Goal: Transaction & Acquisition: Purchase product/service

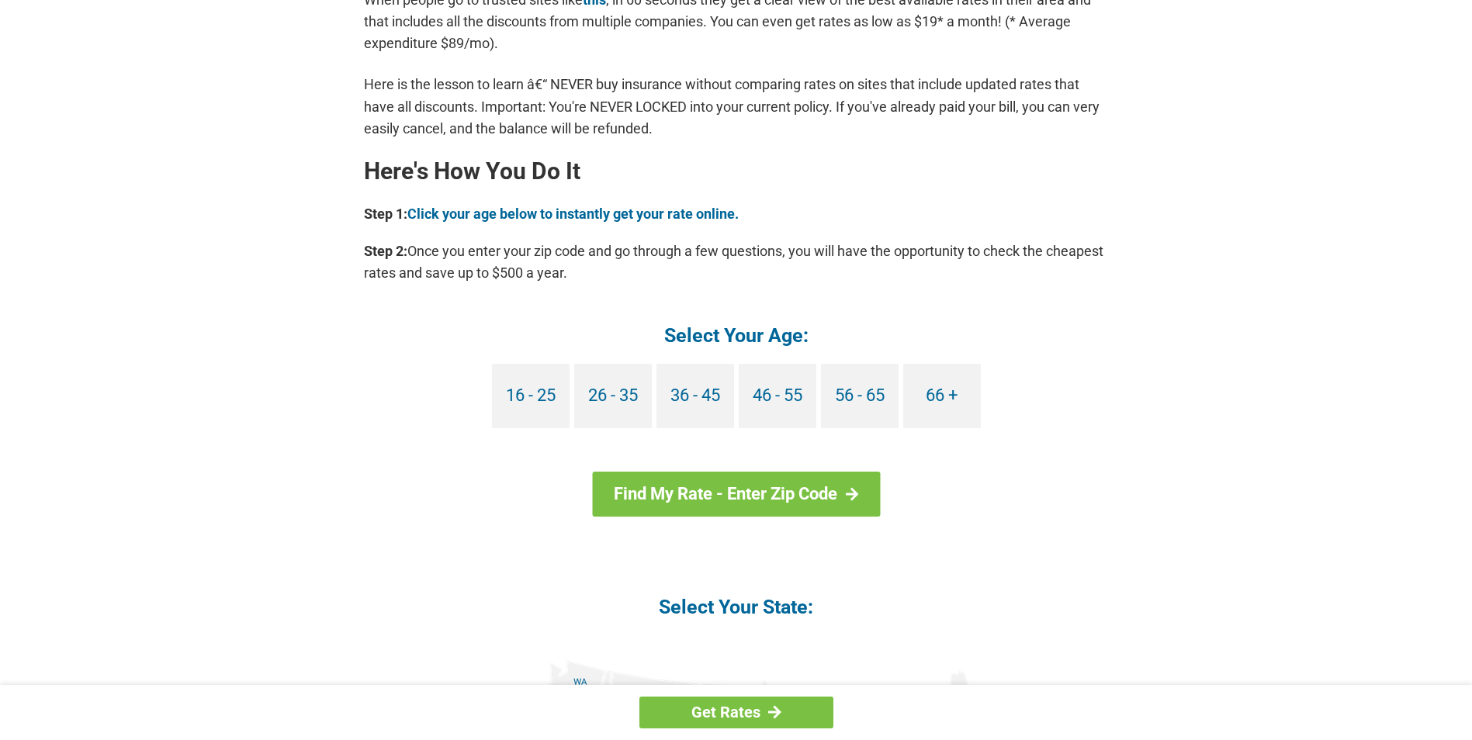
scroll to position [1319, 0]
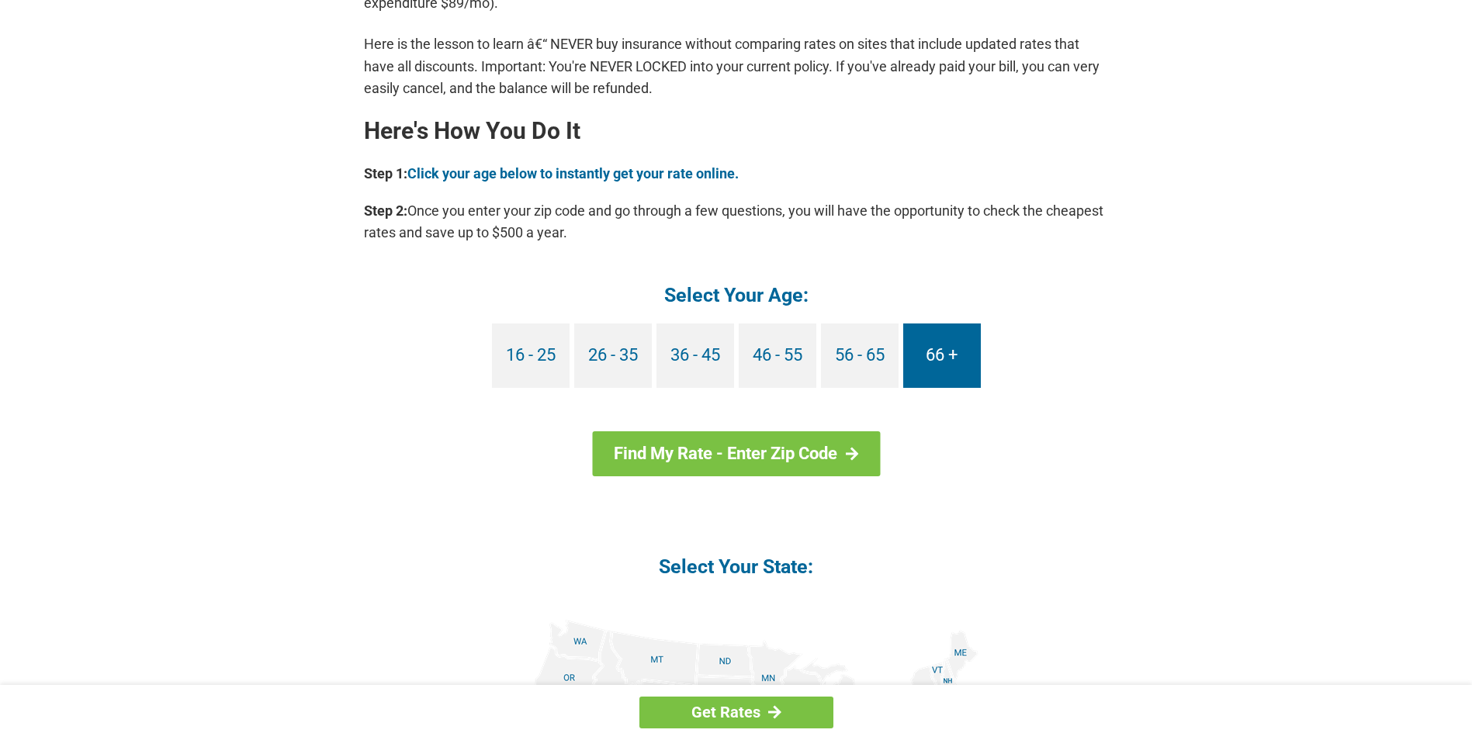
click at [938, 357] on link "66 +" at bounding box center [942, 356] width 78 height 64
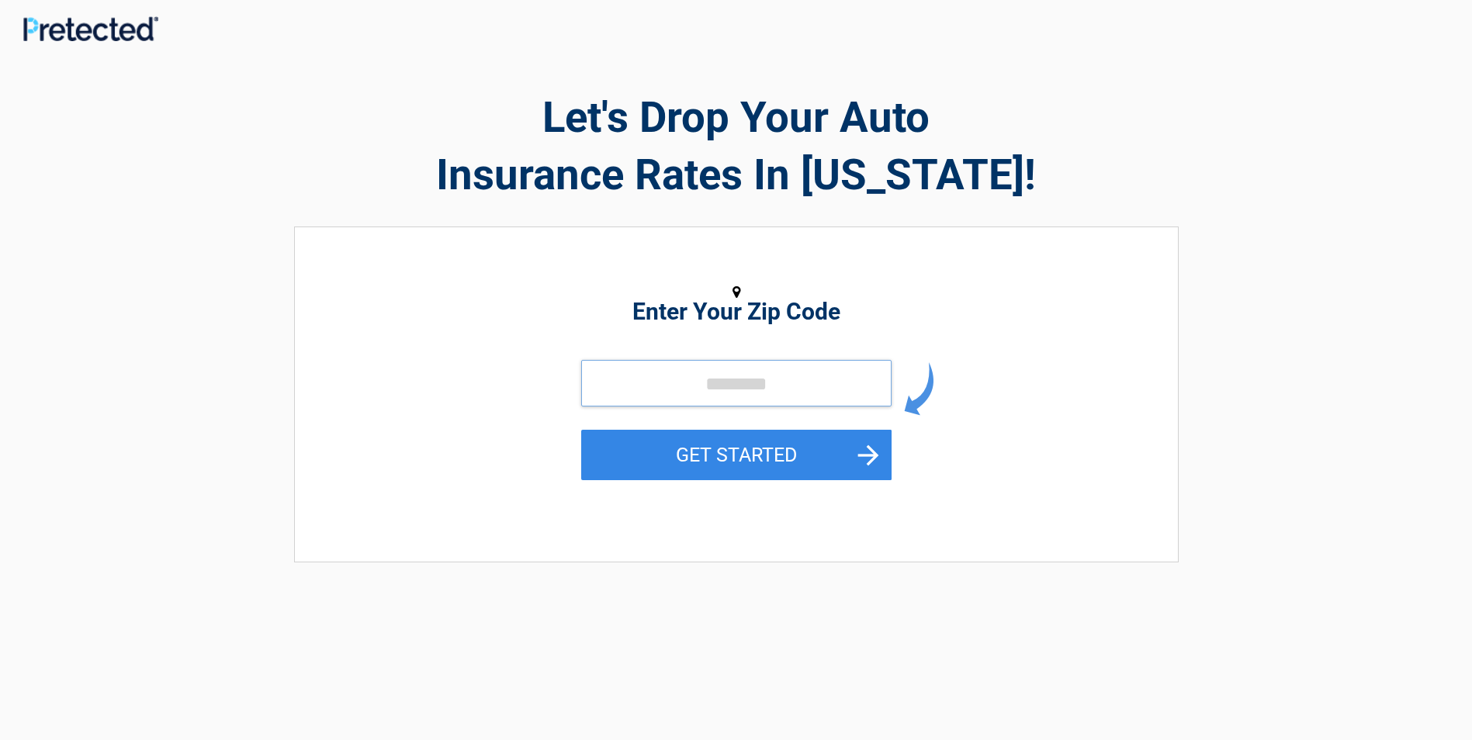
click at [701, 386] on input "tel" at bounding box center [736, 383] width 310 height 47
type input "*****"
click at [689, 452] on button "GET STARTED" at bounding box center [736, 455] width 310 height 50
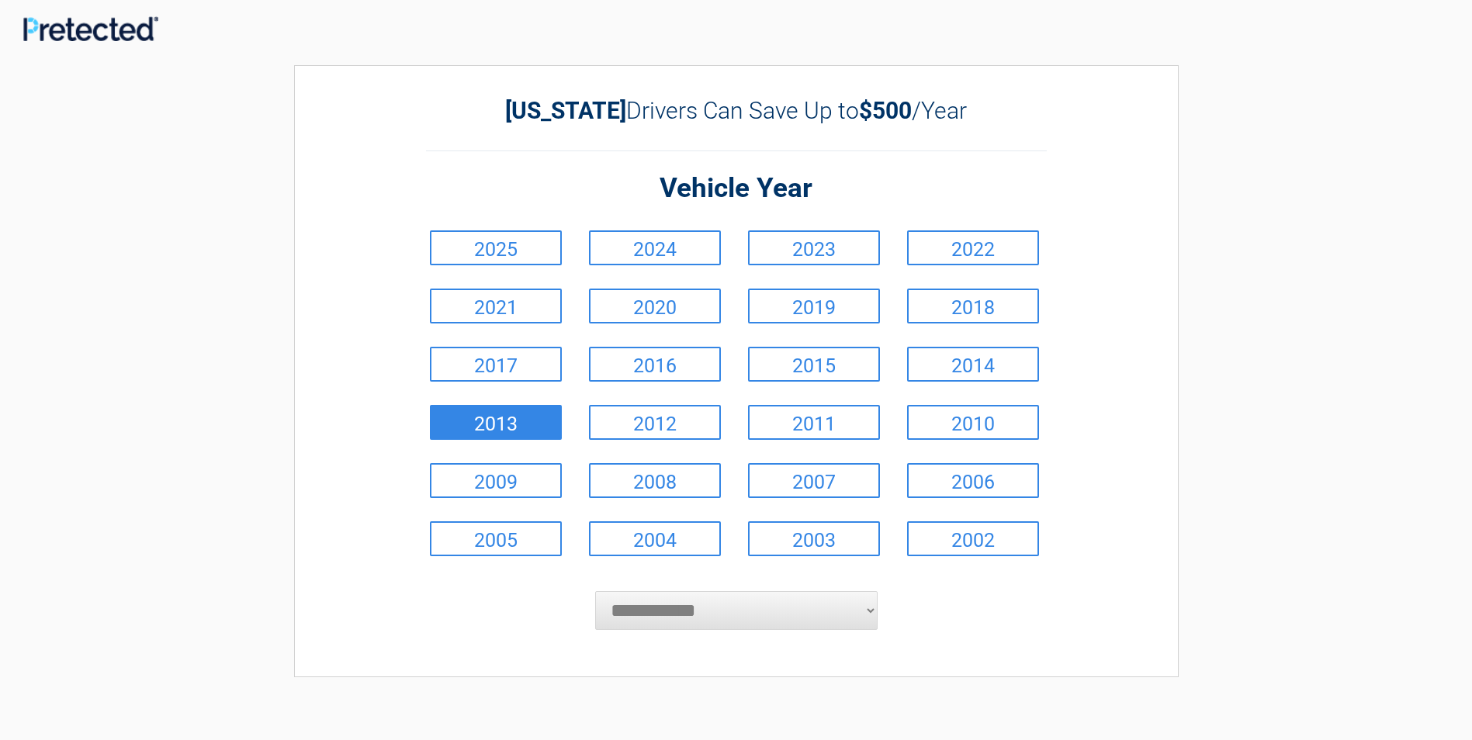
click at [514, 425] on link "2013" at bounding box center [496, 422] width 132 height 35
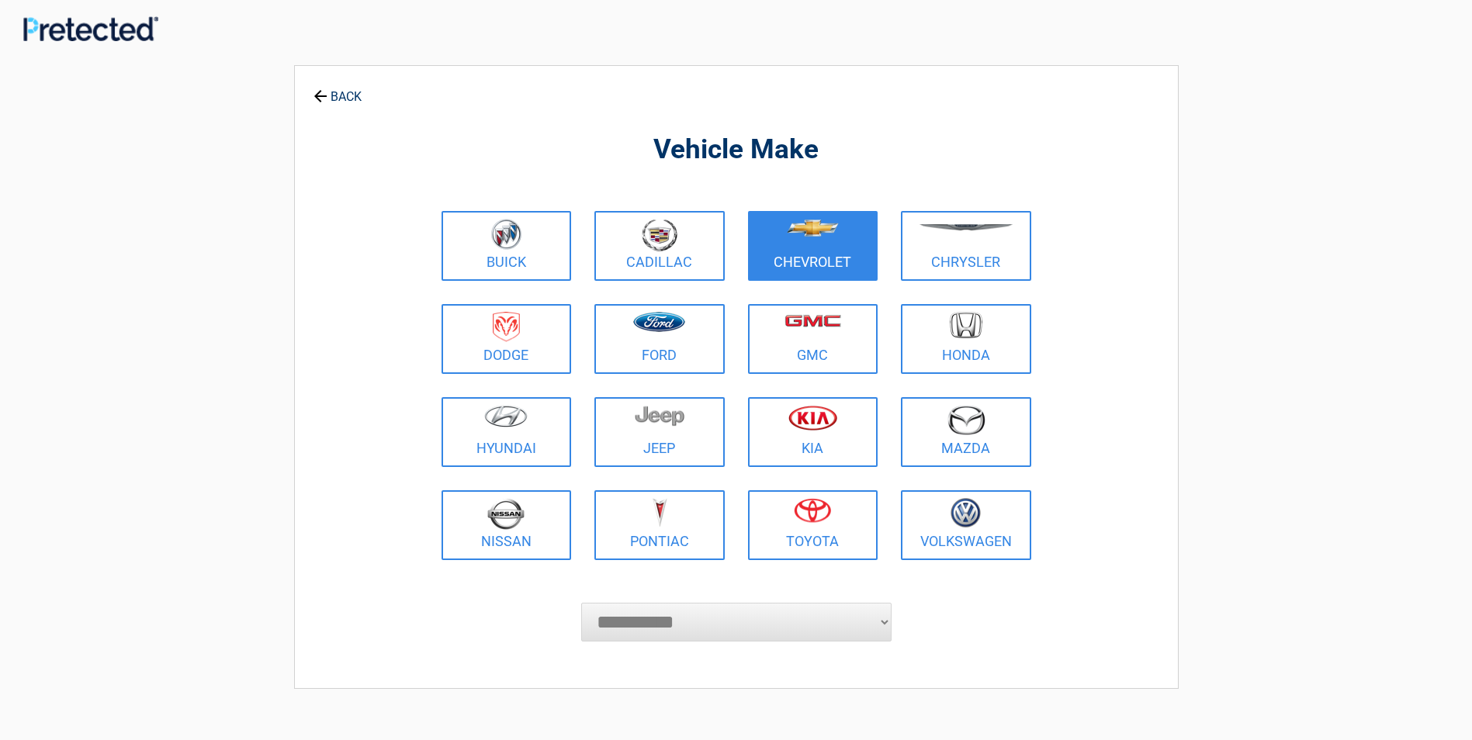
click at [772, 253] on link "Chevrolet" at bounding box center [813, 246] width 130 height 70
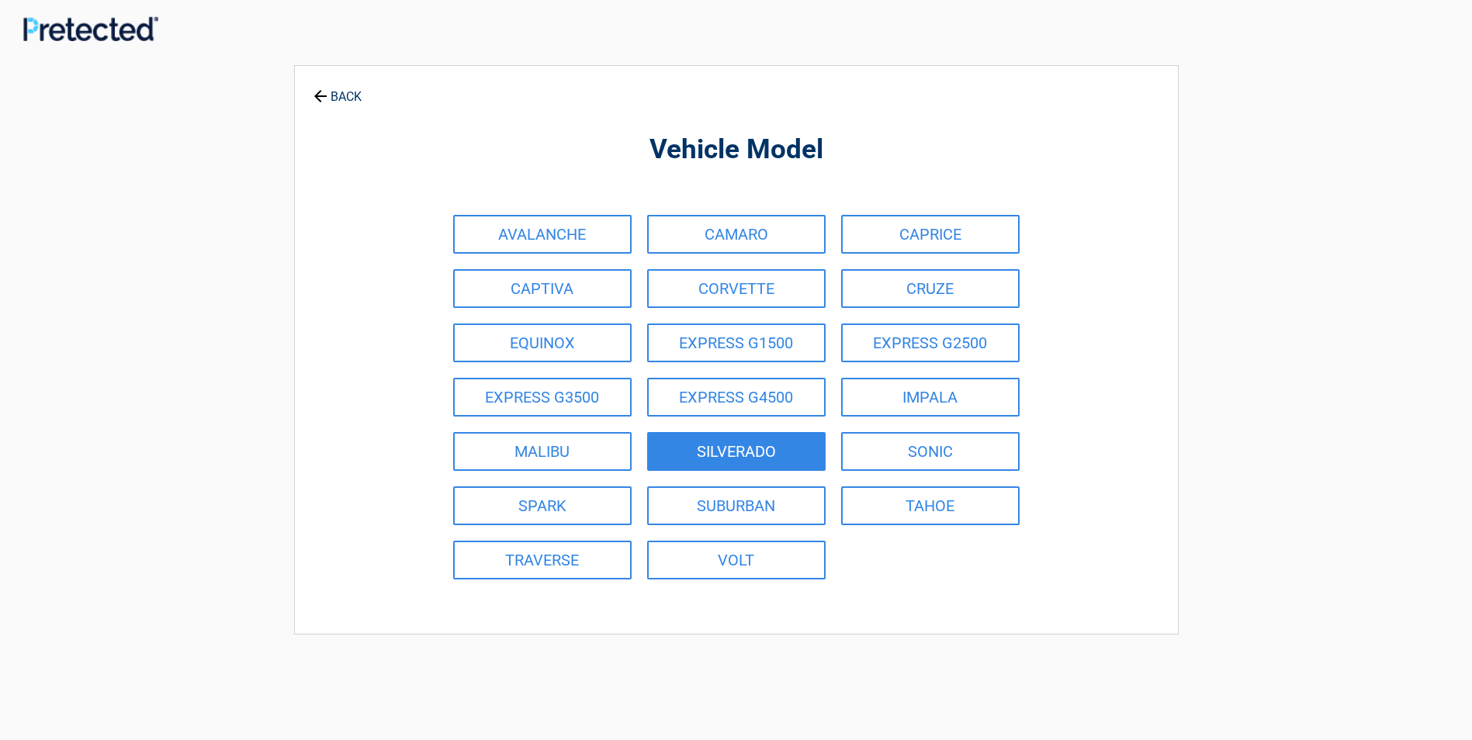
click at [696, 452] on link "SILVERADO" at bounding box center [736, 451] width 178 height 39
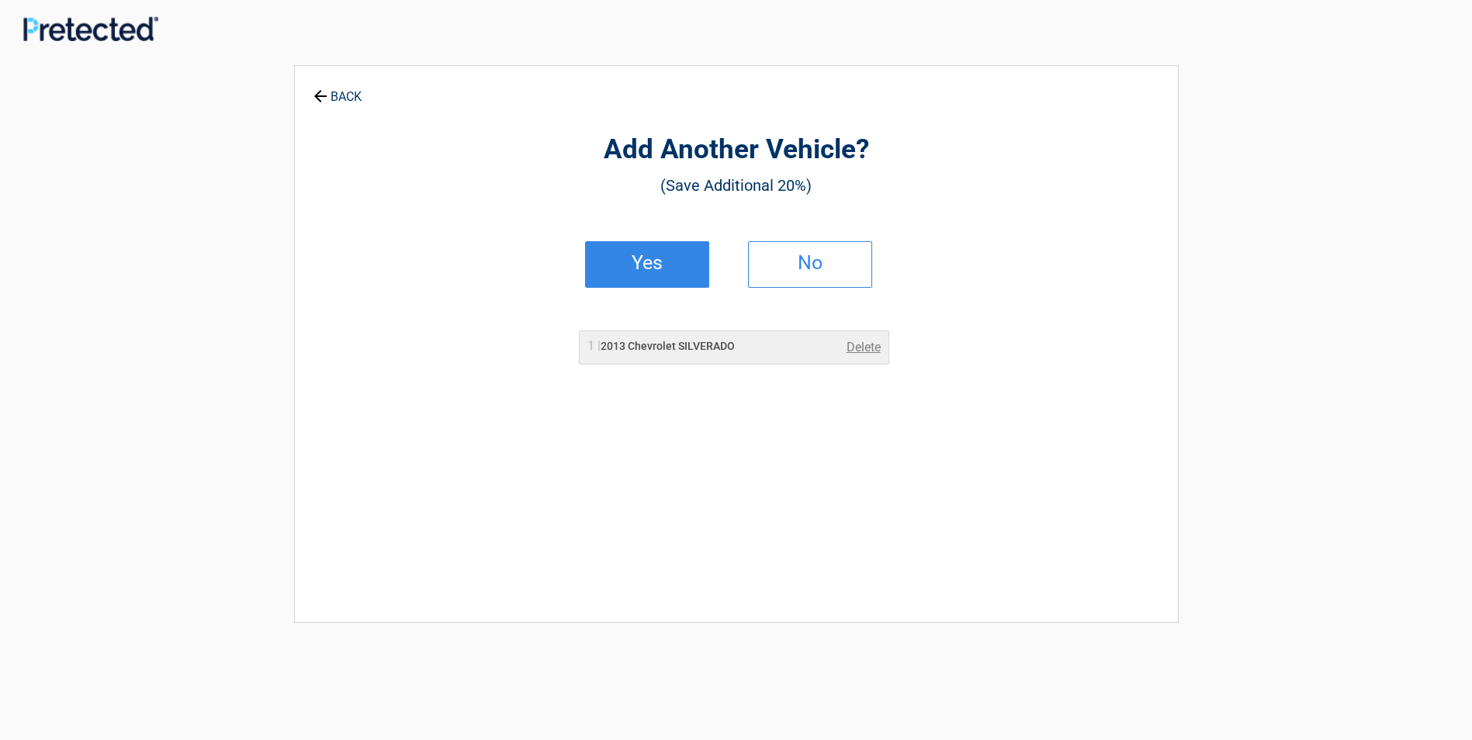
click at [650, 265] on h2 "Yes" at bounding box center [647, 263] width 92 height 11
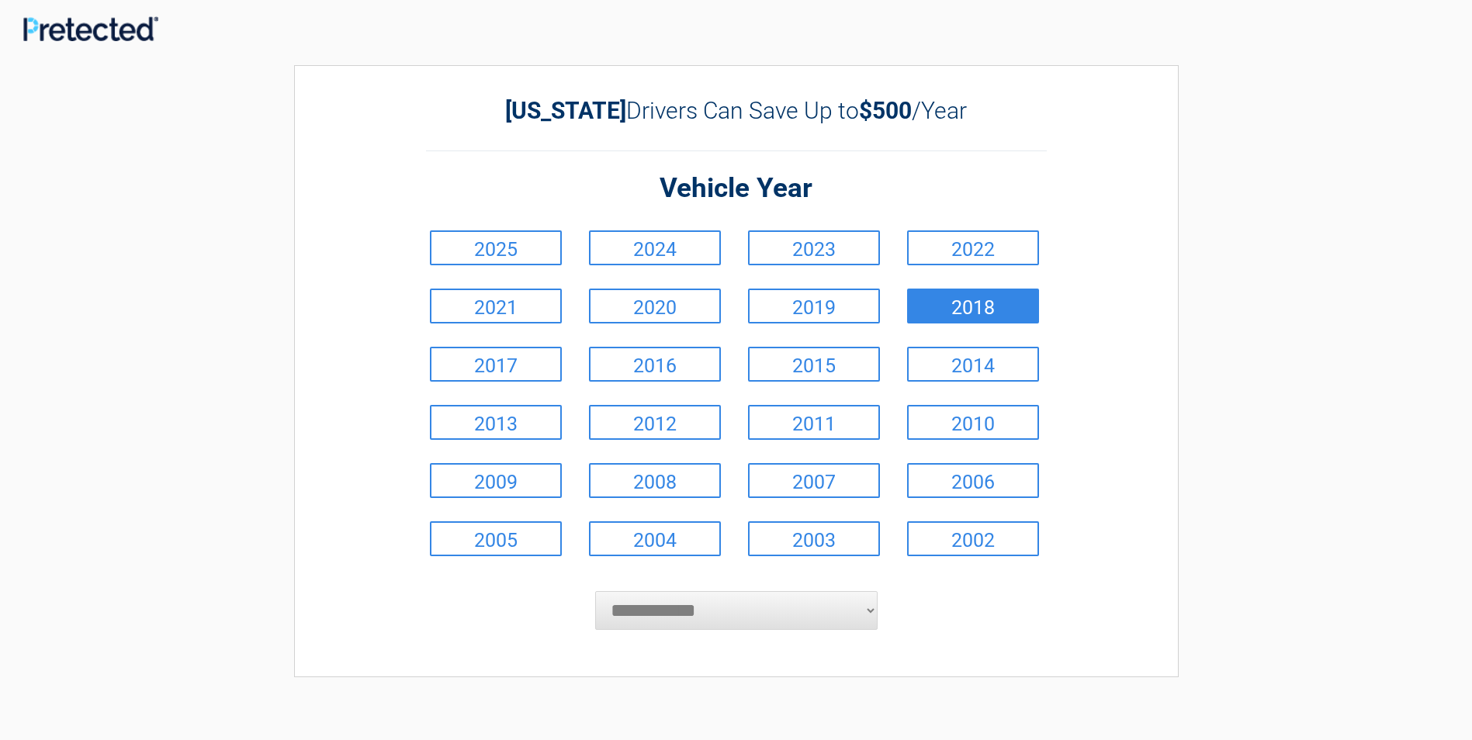
click at [922, 298] on link "2018" at bounding box center [973, 306] width 132 height 35
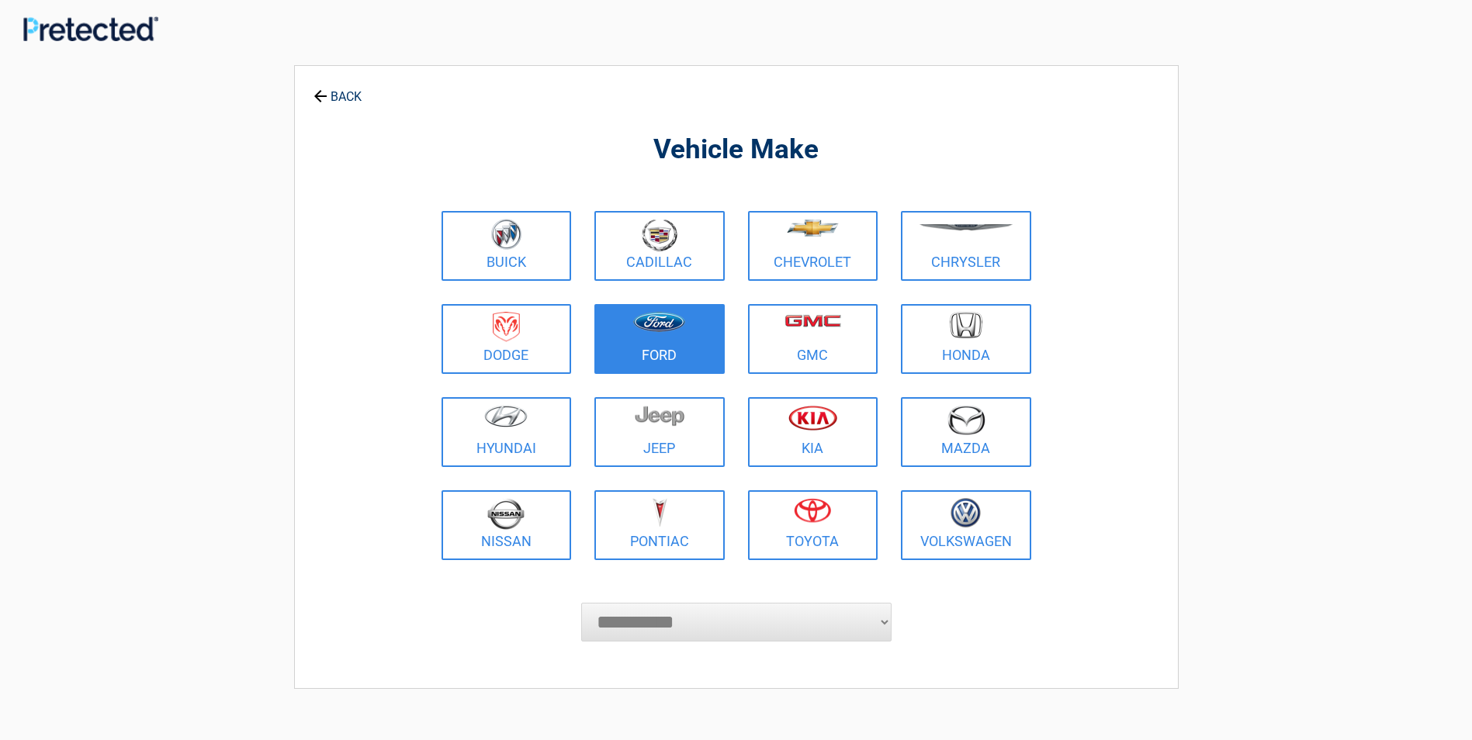
click at [679, 339] on figure at bounding box center [660, 329] width 112 height 35
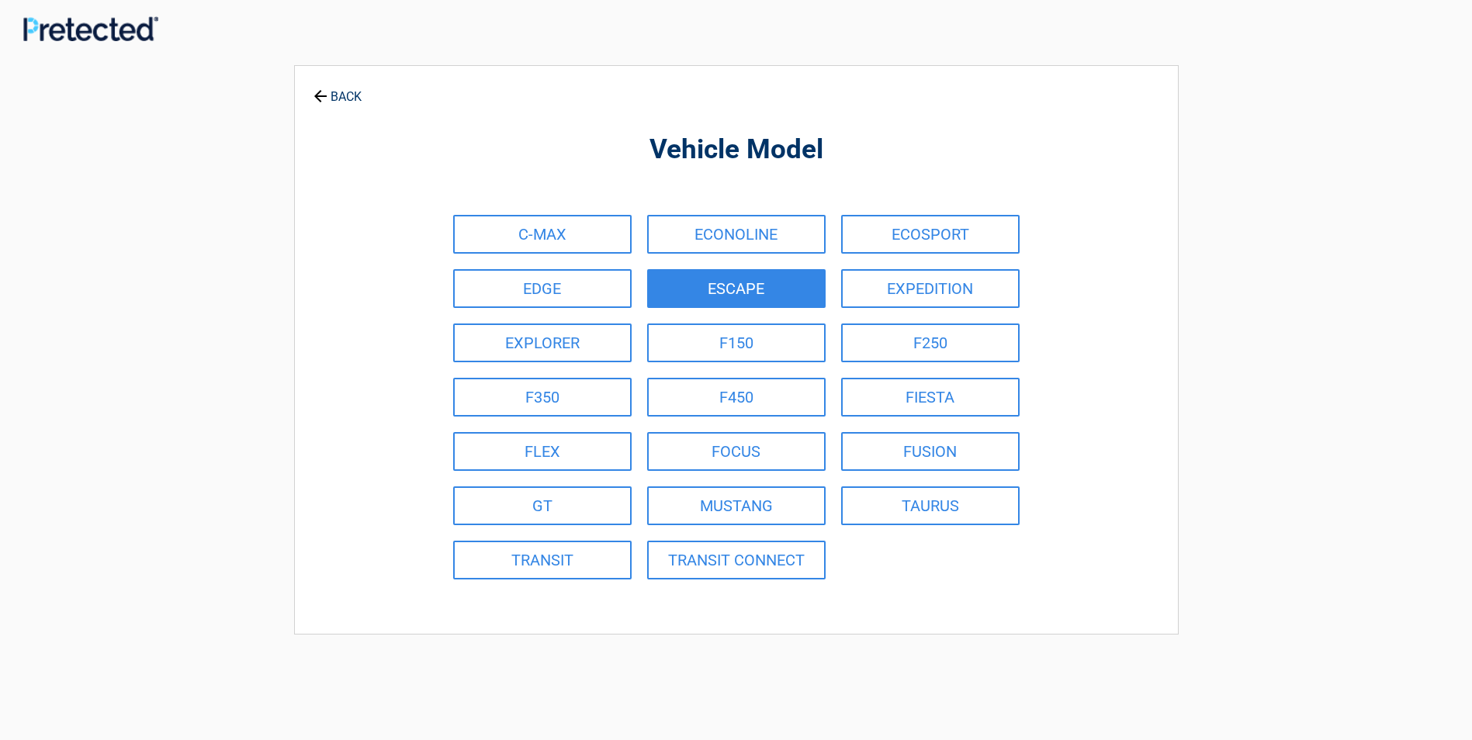
click at [702, 287] on link "ESCAPE" at bounding box center [736, 288] width 178 height 39
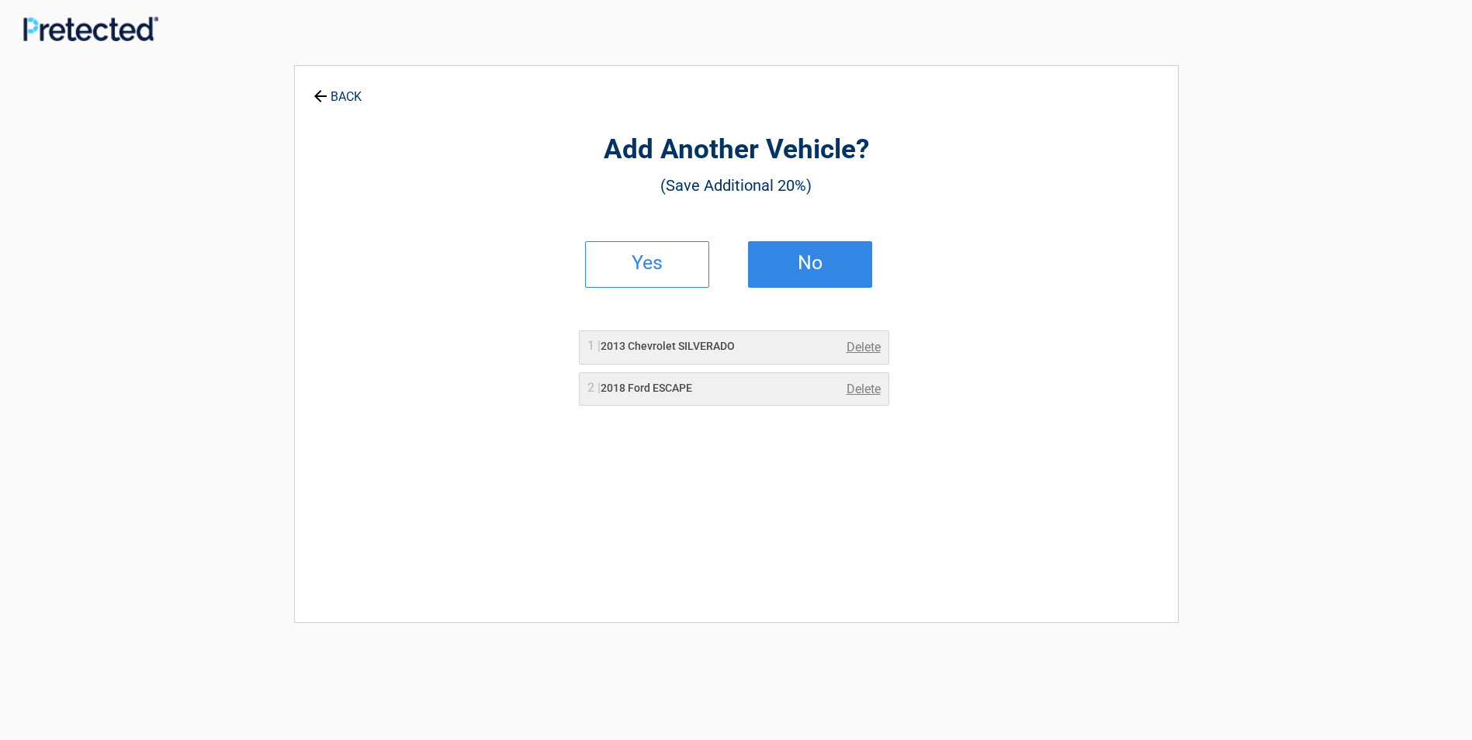
click at [783, 255] on link "No" at bounding box center [810, 264] width 124 height 47
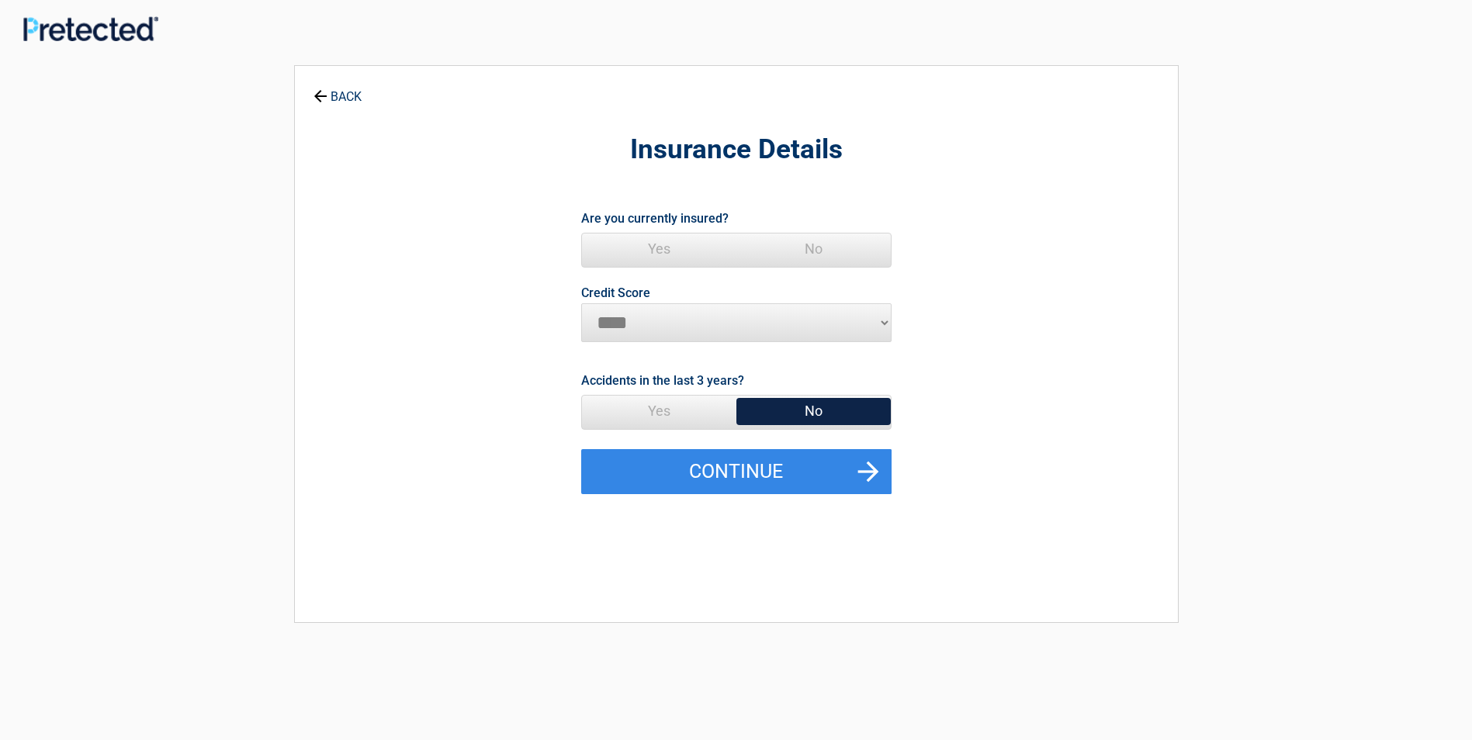
click at [671, 251] on span "Yes" at bounding box center [659, 249] width 154 height 31
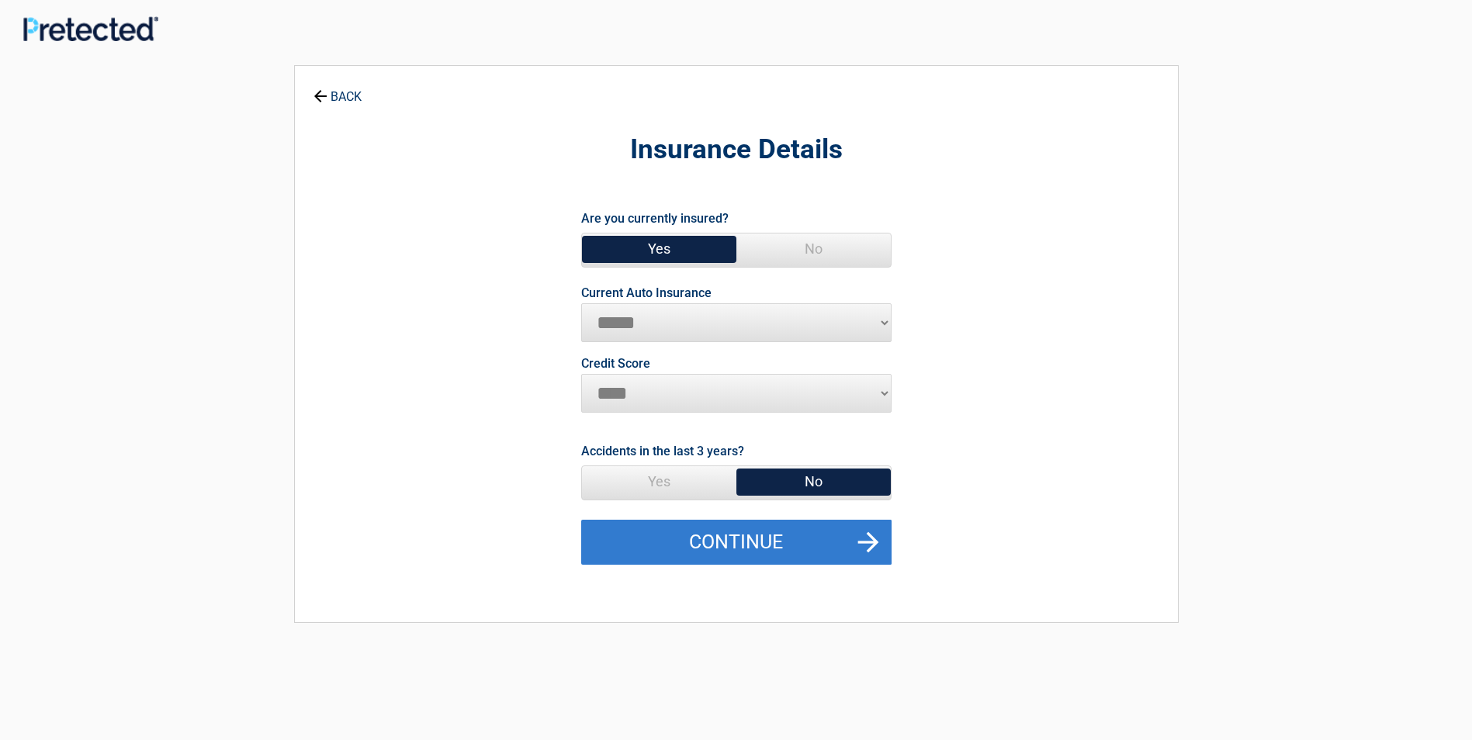
click at [733, 531] on button "Continue" at bounding box center [736, 542] width 310 height 45
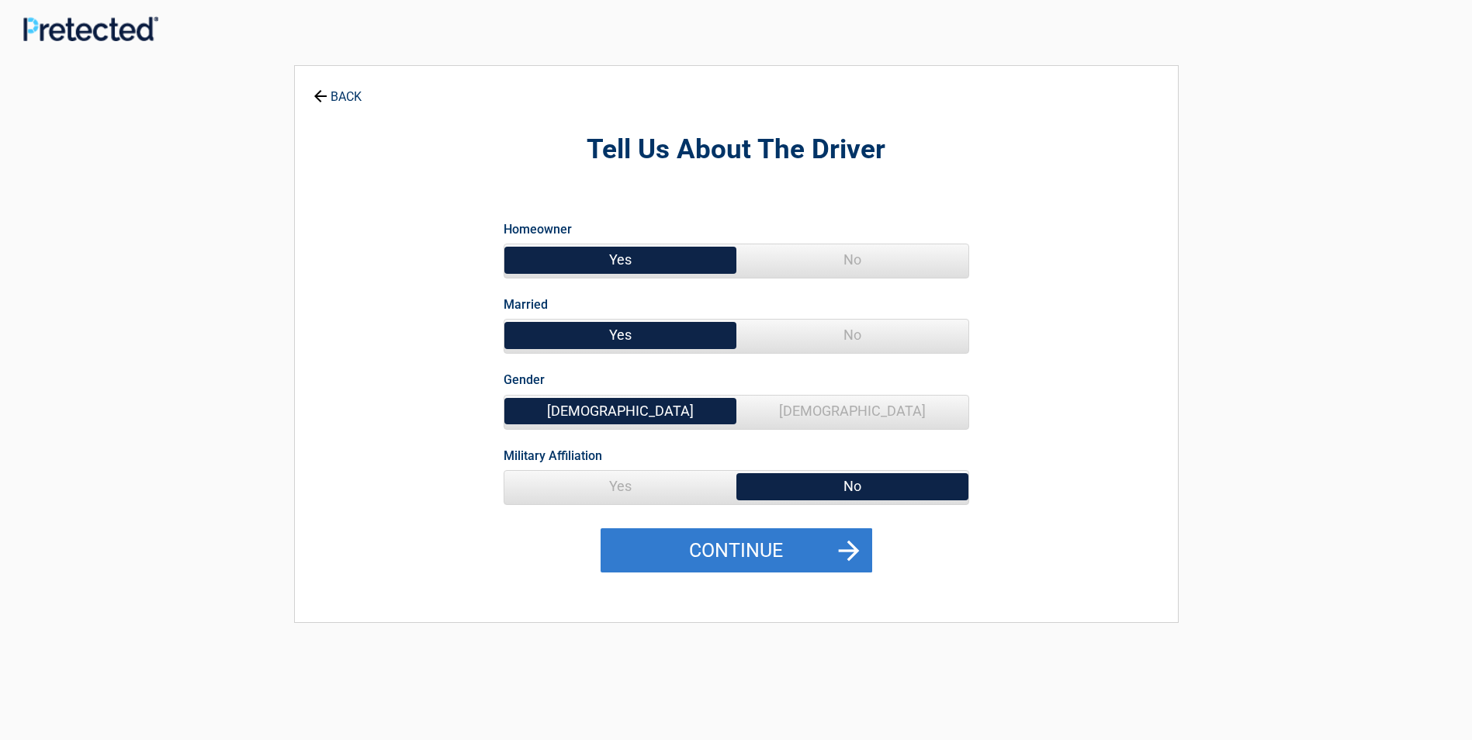
click at [705, 546] on button "Continue" at bounding box center [737, 551] width 272 height 45
click at [705, 546] on div "Tell Us About The Driver Homeowner Yes No Married Yes No Gender Male Female Mil…" at bounding box center [736, 336] width 712 height 510
